Goal: Task Accomplishment & Management: Use online tool/utility

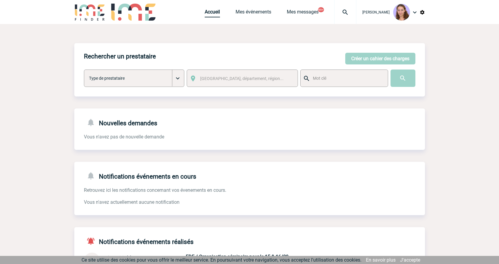
click at [205, 13] on link "Accueil" at bounding box center [212, 13] width 15 height 8
click at [215, 9] on div "Accueil Mes événements Mes messages 99+ Projet, client Projet, client" at bounding box center [281, 12] width 152 height 24
click at [215, 10] on link "Accueil" at bounding box center [212, 13] width 15 height 8
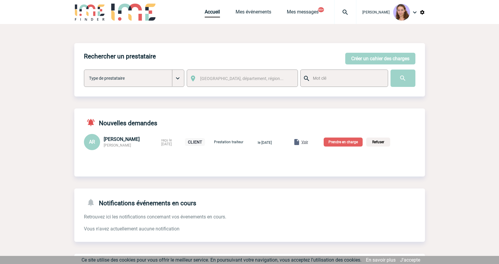
click at [308, 141] on span "Voir" at bounding box center [304, 142] width 7 height 4
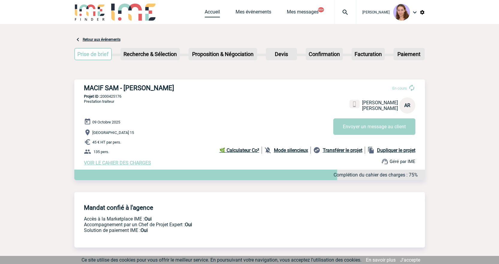
click at [209, 14] on link "Accueil" at bounding box center [212, 13] width 15 height 8
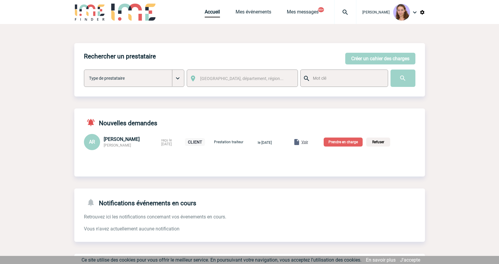
click at [336, 139] on p "Prendre en charge" at bounding box center [343, 142] width 39 height 9
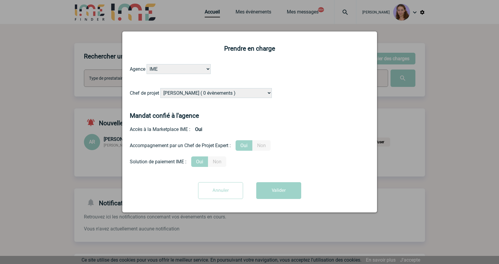
click at [196, 89] on select "Alizée VERLAGUET ( 0 évènements ) Anne GIRAUD ( 1196 évènements ) Anne-François…" at bounding box center [215, 93] width 111 height 10
select select "129741"
click at [161, 88] on select "Alizée VERLAGUET ( 0 évènements ) Anne GIRAUD ( 1196 évènements ) Anne-François…" at bounding box center [215, 93] width 111 height 10
click at [288, 185] on button "Valider" at bounding box center [278, 190] width 45 height 17
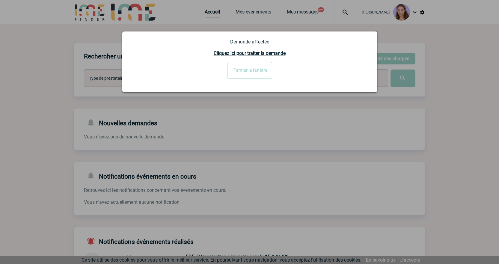
click at [262, 79] on div "Fermer la fenêtre" at bounding box center [250, 72] width 240 height 21
click at [269, 72] on input "Fermer la fenêtre" at bounding box center [249, 70] width 45 height 17
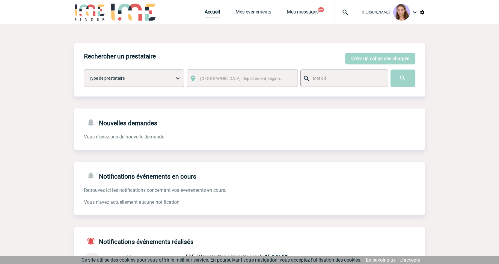
click at [374, 58] on button "Créer un cahier des charges" at bounding box center [380, 59] width 70 height 12
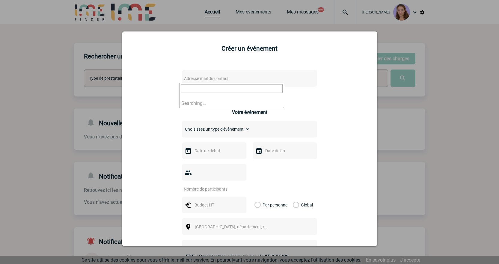
click at [209, 77] on span "Adresse mail du contact" at bounding box center [206, 78] width 45 height 5
type input "francois.descamps@rte-france.com"
click at [229, 20] on div at bounding box center [249, 132] width 499 height 264
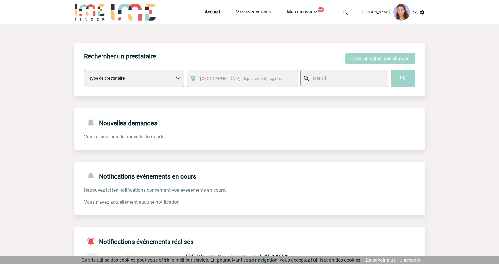
click at [210, 12] on link "Accueil" at bounding box center [212, 13] width 15 height 8
drag, startPoint x: 214, startPoint y: 12, endPoint x: 198, endPoint y: 17, distance: 17.4
click at [214, 12] on link "Accueil" at bounding box center [212, 13] width 15 height 8
click at [455, 169] on body "Claudia MILAZZO Accueil Mes événements 99+ 99+" at bounding box center [249, 185] width 499 height 371
click at [216, 15] on link "Accueil" at bounding box center [212, 13] width 15 height 8
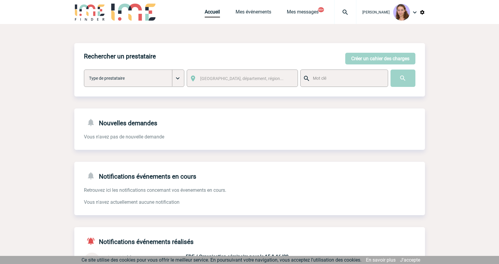
click at [345, 12] on img at bounding box center [345, 12] width 22 height 7
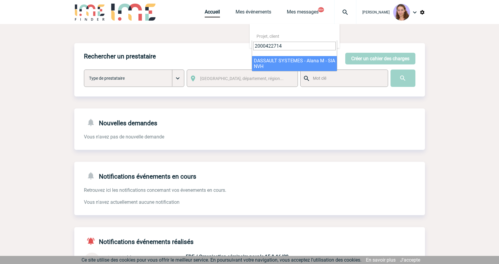
type input "2000422714"
select select "22215"
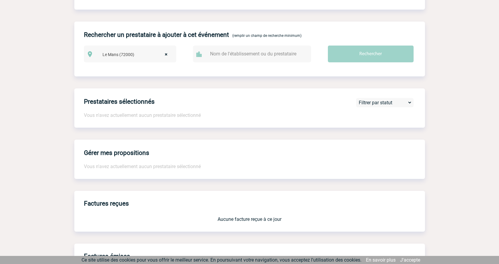
drag, startPoint x: 220, startPoint y: 79, endPoint x: 207, endPoint y: 58, distance: 24.7
click at [216, 133] on div "Retour aux événements Prise de brief Etape suivante Recherche & Sélection" at bounding box center [249, 97] width 350 height 770
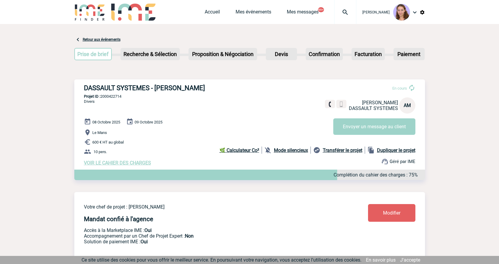
drag, startPoint x: 174, startPoint y: 81, endPoint x: 181, endPoint y: 86, distance: 8.4
click at [175, 81] on div "DASSAULT SYSTEMES - [PERSON_NAME] En cours [PERSON_NAME] DASSAULT SYSTEMES AM E…" at bounding box center [249, 124] width 350 height 91
click at [106, 94] on div "DASSAULT SYSTEMES - [PERSON_NAME] En cours [PERSON_NAME] DASSAULT SYSTEMES AM E…" at bounding box center [249, 124] width 350 height 91
click at [106, 95] on div "DASSAULT SYSTEMES - [PERSON_NAME] En cours [PERSON_NAME] DASSAULT SYSTEMES AM E…" at bounding box center [249, 124] width 350 height 91
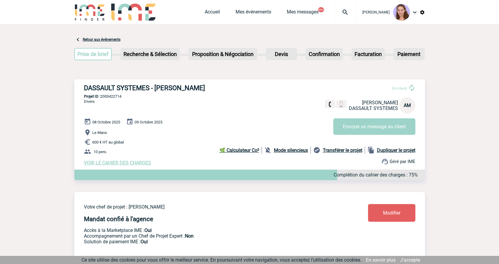
copy p "2000422714"
